Goal: Task Accomplishment & Management: Use online tool/utility

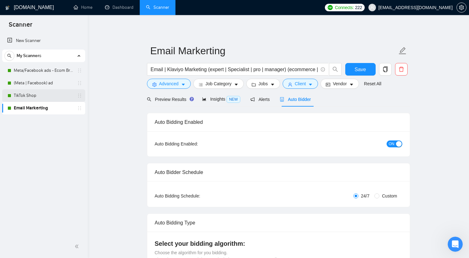
click at [30, 100] on link "TikTok Shop" at bounding box center [44, 95] width 60 height 13
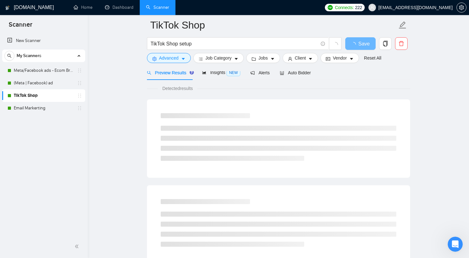
scroll to position [33, 0]
click at [292, 74] on div "Auto Bidder" at bounding box center [295, 71] width 31 height 7
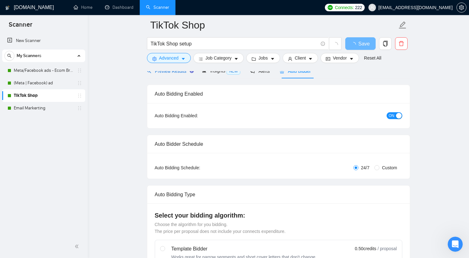
click at [178, 71] on span "Preview Results" at bounding box center [169, 71] width 45 height 5
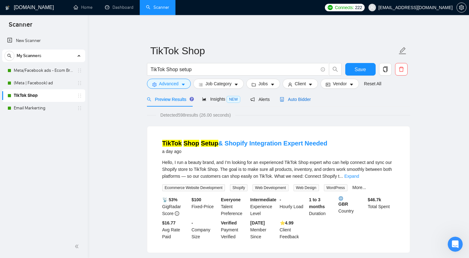
click at [298, 101] on span "Auto Bidder" at bounding box center [295, 99] width 31 height 5
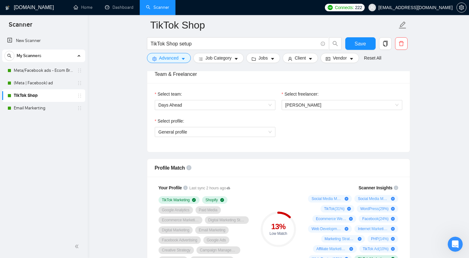
scroll to position [332, 0]
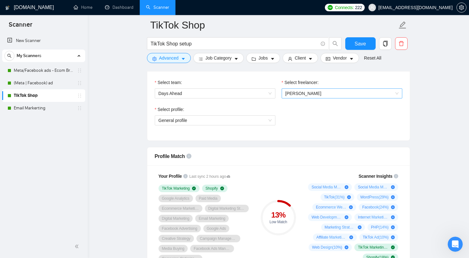
click at [308, 91] on span "[PERSON_NAME]" at bounding box center [304, 93] width 36 height 5
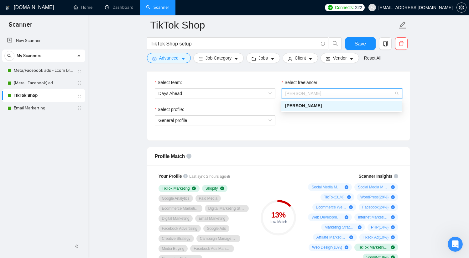
click at [381, 156] on div "Profile Match" at bounding box center [279, 156] width 248 height 18
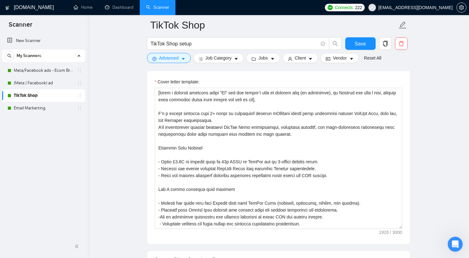
scroll to position [674, 0]
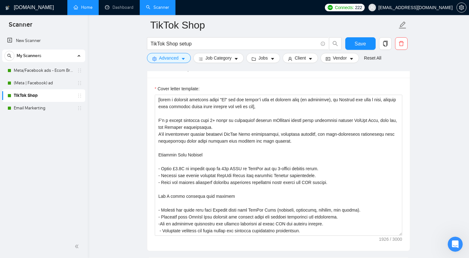
click at [76, 8] on link "Home" at bounding box center [83, 7] width 19 height 5
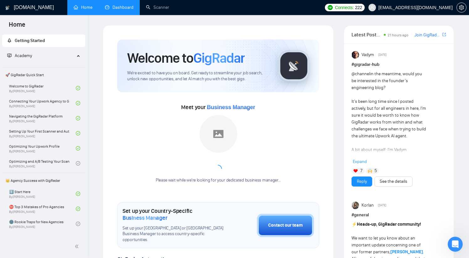
click at [117, 7] on link "Dashboard" at bounding box center [119, 7] width 29 height 5
